Goal: Contribute content

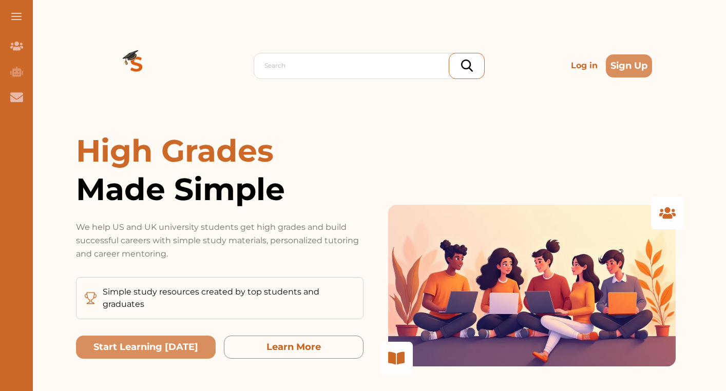
click at [586, 63] on p "Log in" at bounding box center [584, 65] width 35 height 21
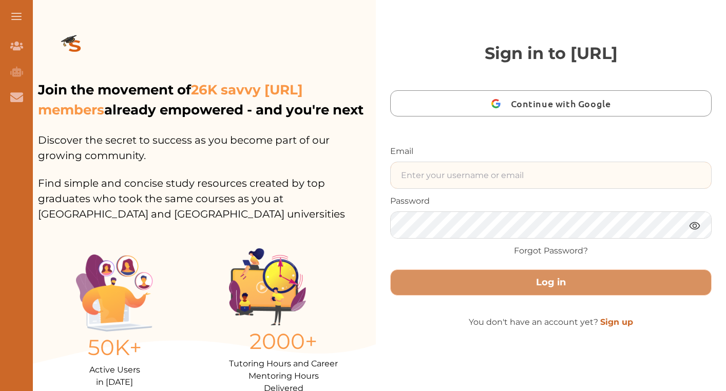
type input "[EMAIL_ADDRESS]"
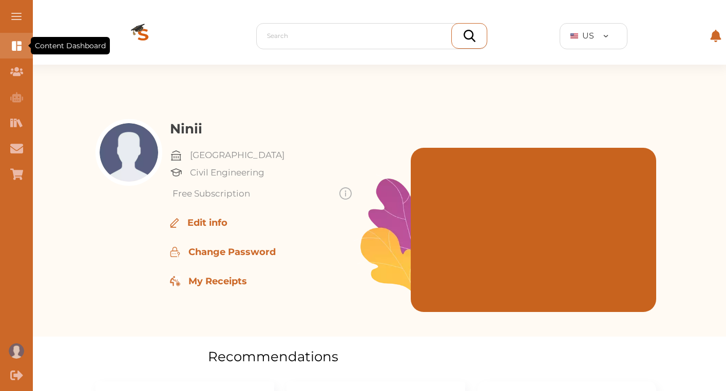
click at [23, 41] on icon "Content Dashboard" at bounding box center [16, 46] width 13 height 13
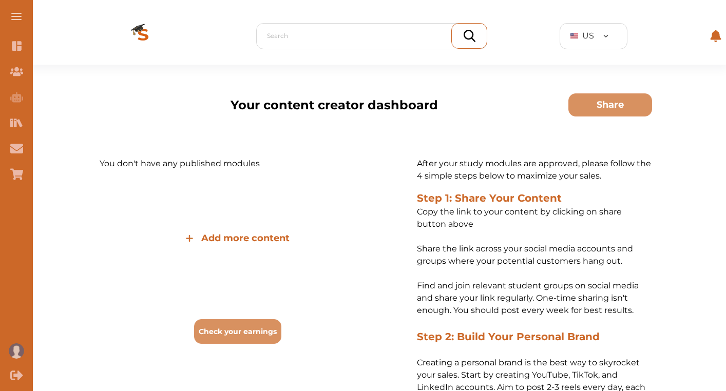
click at [249, 240] on span "Add more content" at bounding box center [245, 238] width 88 height 14
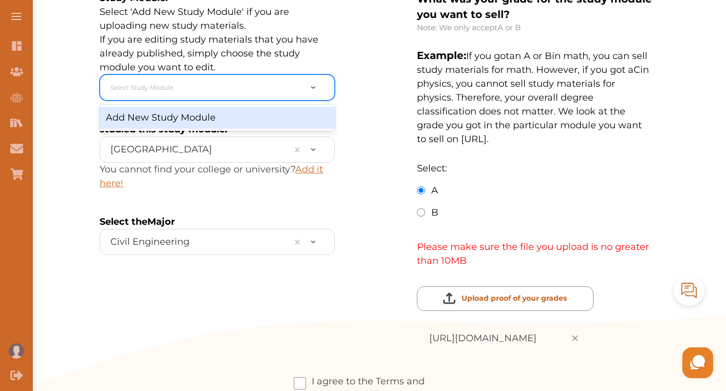
click at [227, 84] on div at bounding box center [205, 88] width 191 height 16
click at [225, 118] on div "Add New Study Module" at bounding box center [217, 118] width 235 height 22
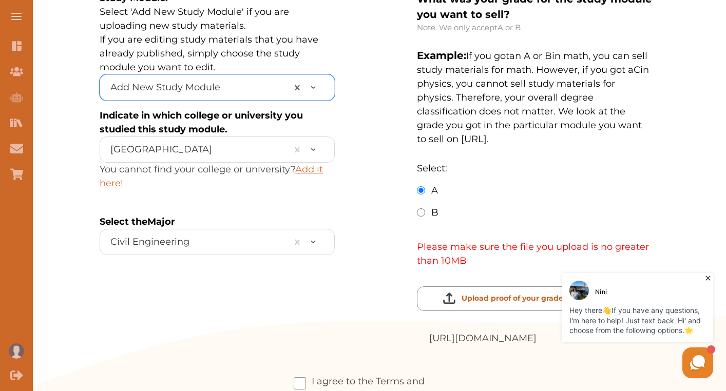
scroll to position [280, 0]
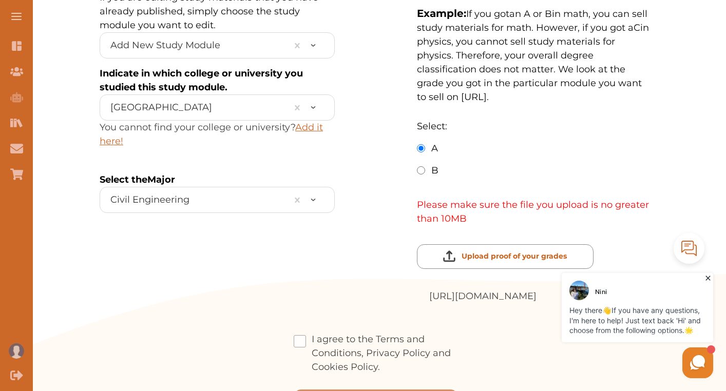
click at [295, 335] on span at bounding box center [300, 341] width 12 height 12
click at [380, 360] on input "I agree to the Terms and Conditions, Privacy Policy and Cookies Policy." at bounding box center [380, 360] width 0 height 0
click at [707, 276] on icon at bounding box center [708, 278] width 10 height 10
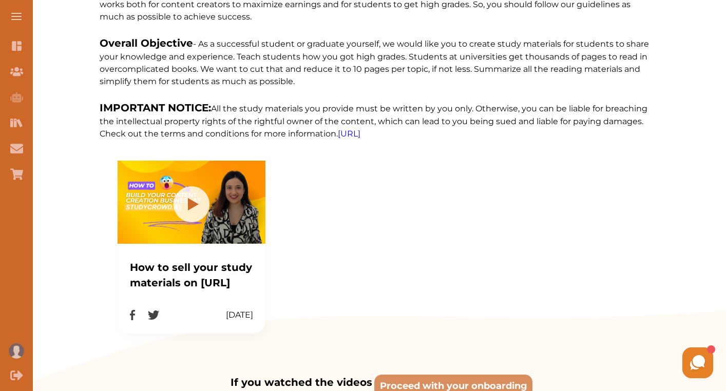
click at [461, 327] on div "How to sell your study materials on StudyCrowd.AI 22-11-2024" at bounding box center [376, 236] width 552 height 193
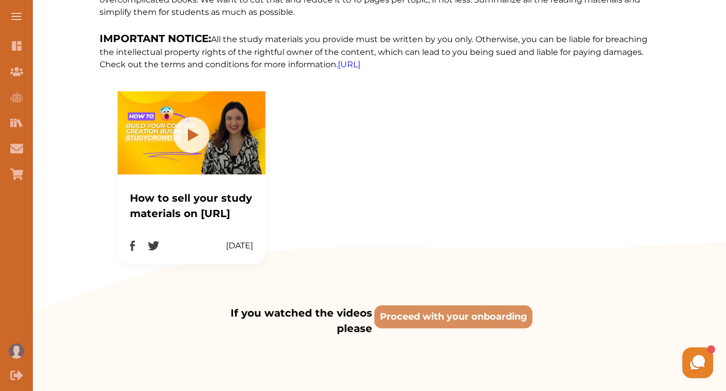
scroll to position [392, 0]
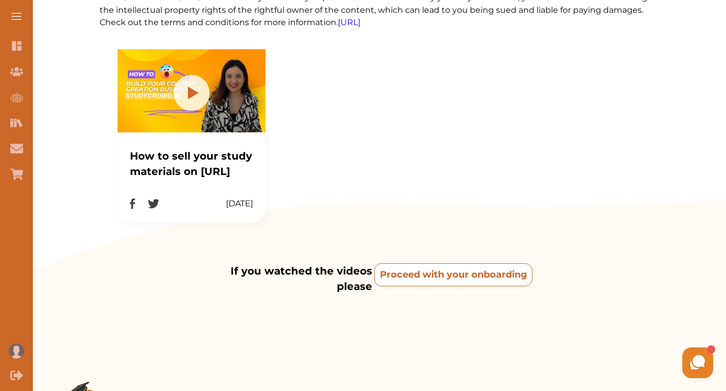
click at [444, 286] on onboarding "Proceed with your onboarding" at bounding box center [453, 274] width 158 height 23
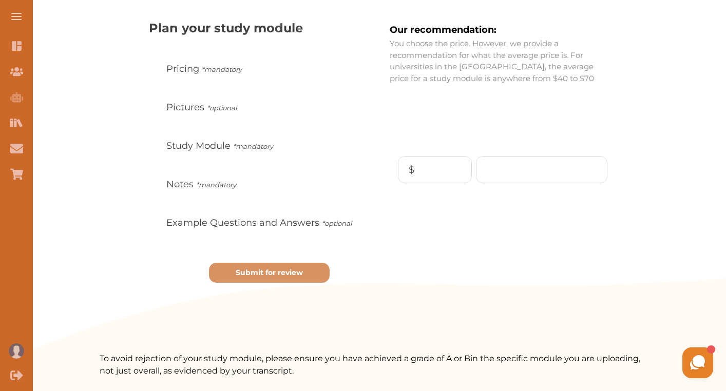
scroll to position [106, 0]
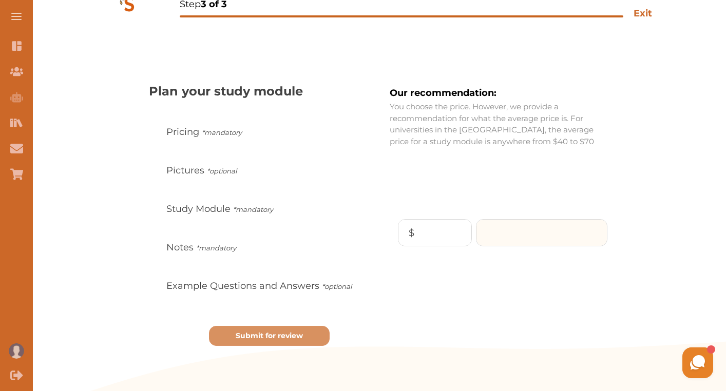
click at [512, 240] on input "number" at bounding box center [541, 233] width 130 height 26
type input "70"
click at [588, 271] on p "Continue" at bounding box center [572, 274] width 44 height 14
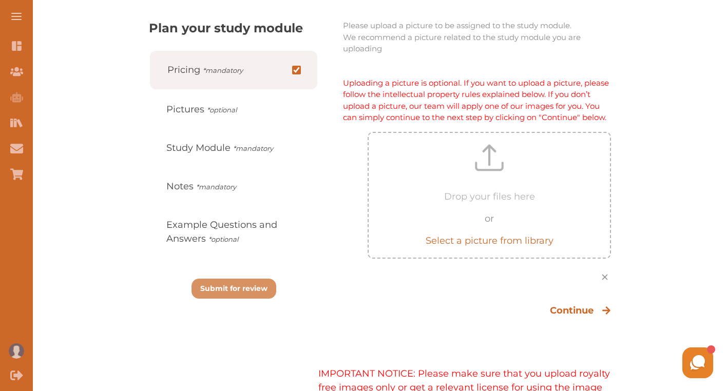
scroll to position [169, 0]
click at [573, 318] on p "Continue" at bounding box center [572, 311] width 44 height 14
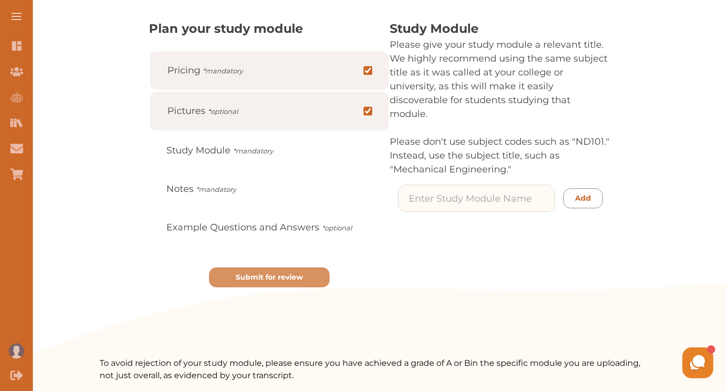
click at [504, 185] on input at bounding box center [476, 198] width 156 height 26
type input "pubic speaking"
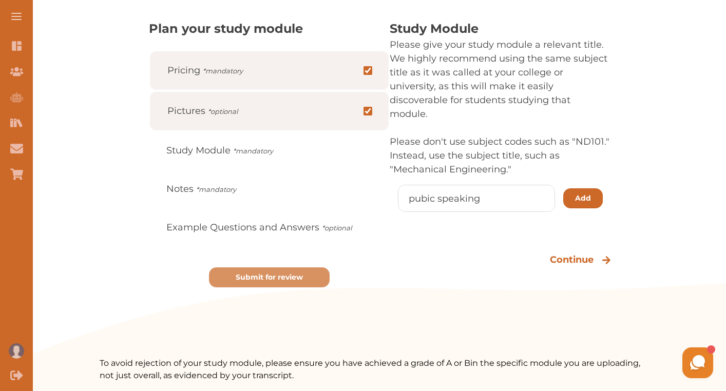
click at [594, 189] on button "Add" at bounding box center [583, 198] width 40 height 20
click at [363, 232] on p "OK" at bounding box center [362, 233] width 11 height 11
click at [597, 253] on div "Continue" at bounding box center [580, 260] width 61 height 14
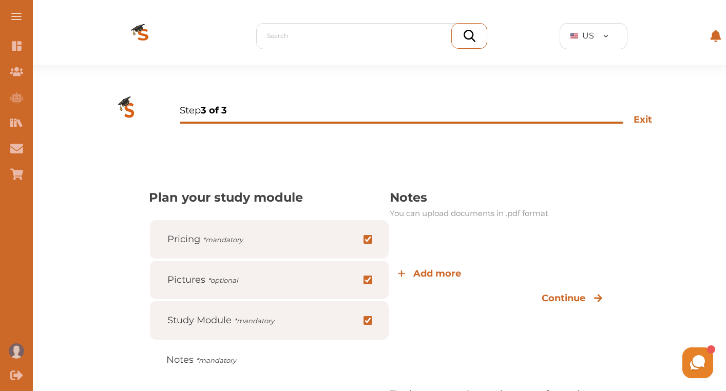
scroll to position [0, 0]
